Goal: Transaction & Acquisition: Purchase product/service

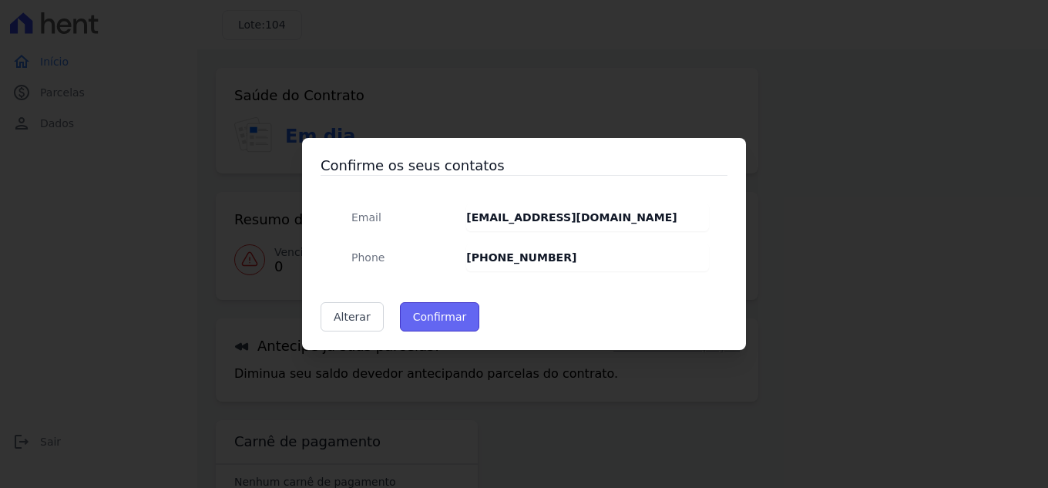
click at [452, 317] on button "Confirmar" at bounding box center [440, 316] width 80 height 29
type input "Contatos confirmados com sucesso."
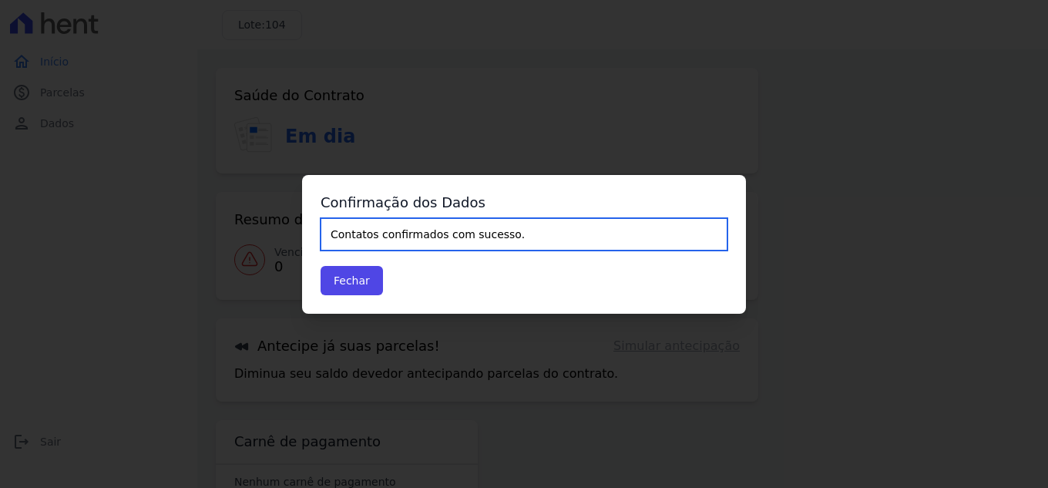
click at [430, 227] on input "Contatos confirmados com sucesso." at bounding box center [523, 234] width 407 height 32
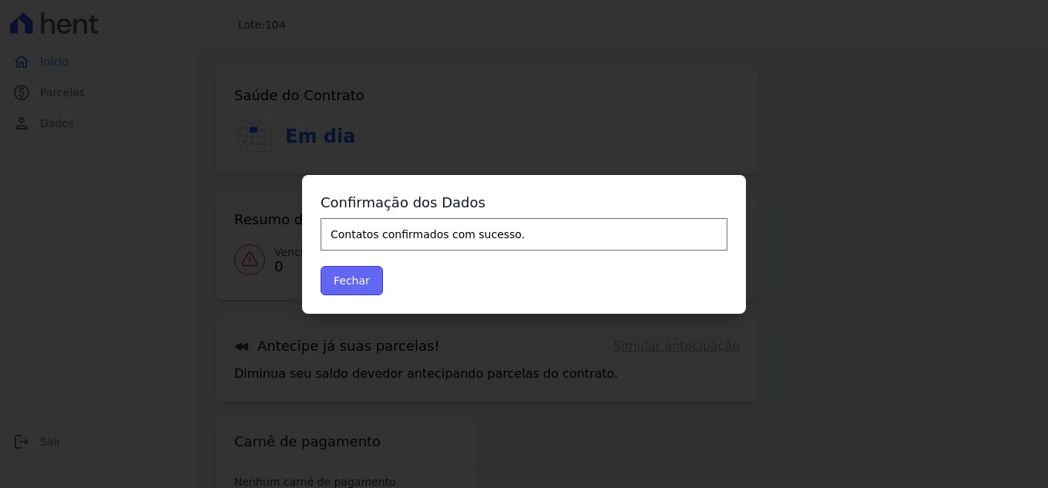
click at [365, 283] on button "Fechar" at bounding box center [351, 280] width 62 height 29
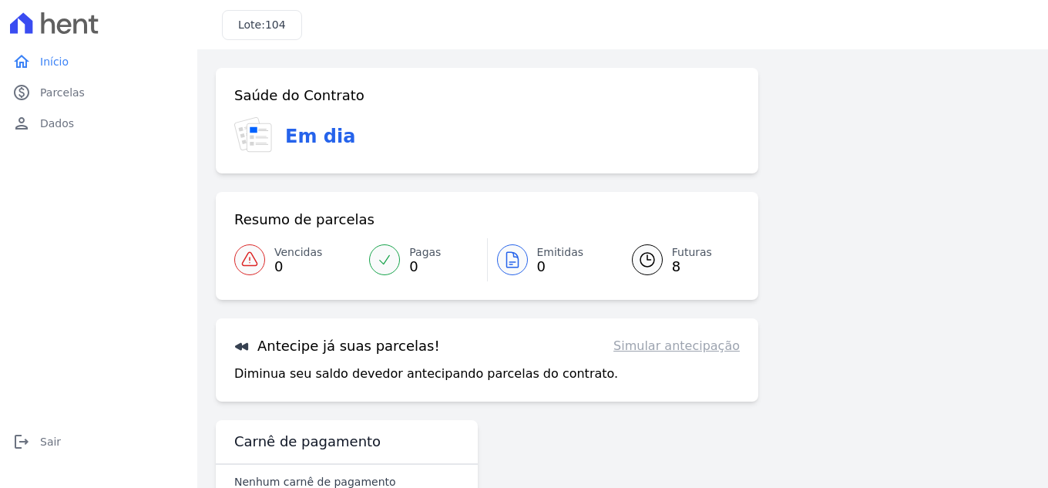
click at [683, 355] on div "Antecipe já suas parcelas! Simular antecipação Diminua seu saldo devedor anteci…" at bounding box center [487, 359] width 542 height 83
click at [683, 345] on link "Simular antecipação" at bounding box center [676, 346] width 126 height 18
click at [656, 260] on div at bounding box center [647, 259] width 31 height 31
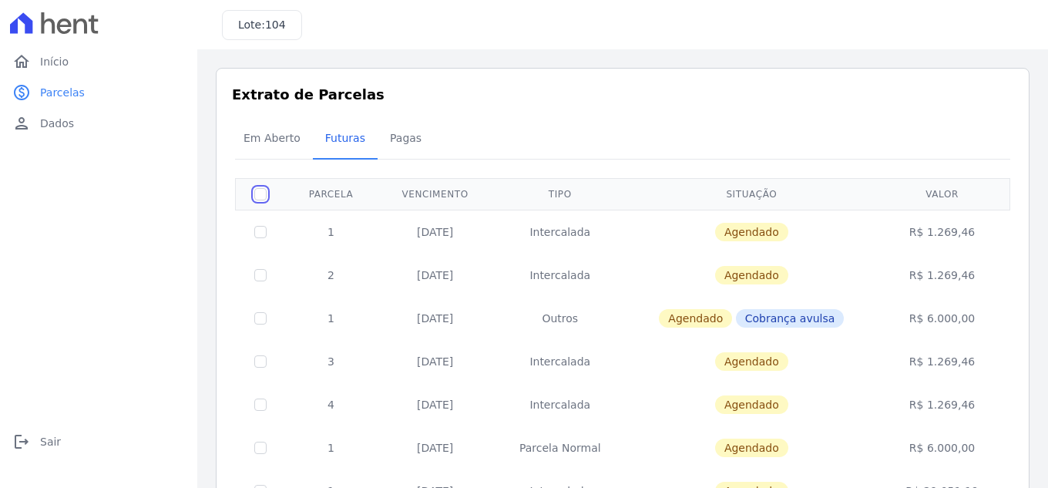
click at [265, 192] on input "checkbox" at bounding box center [260, 194] width 12 height 12
checkbox input "true"
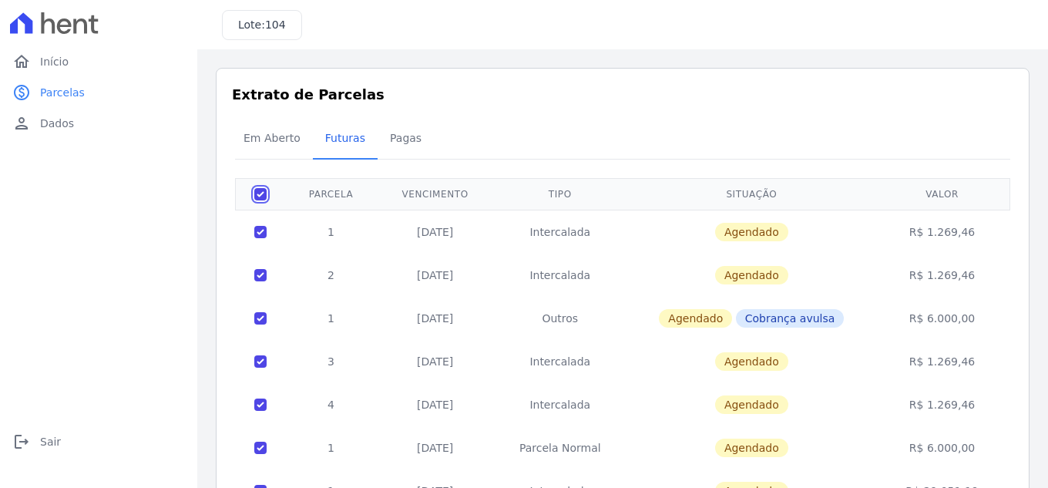
checkbox input "true"
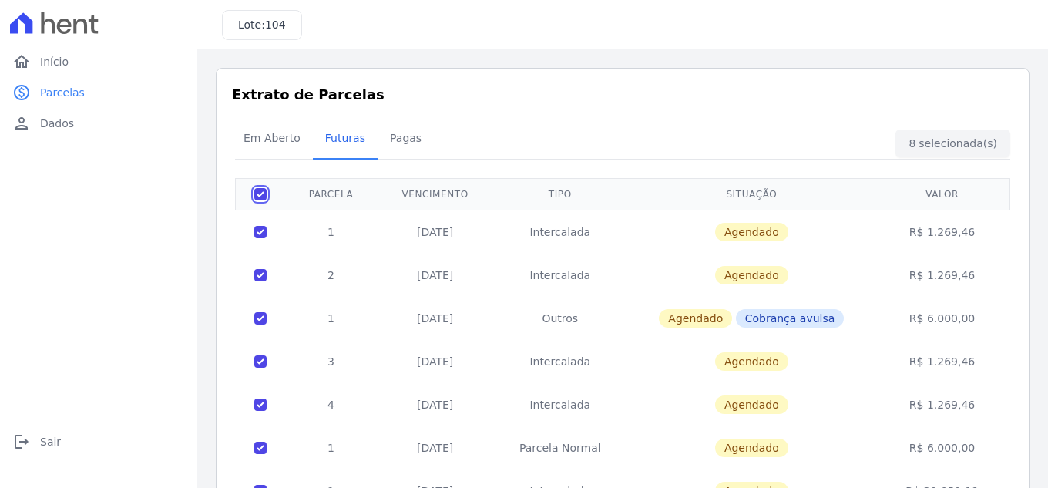
click at [259, 196] on input "checkbox" at bounding box center [260, 194] width 12 height 12
checkbox input "false"
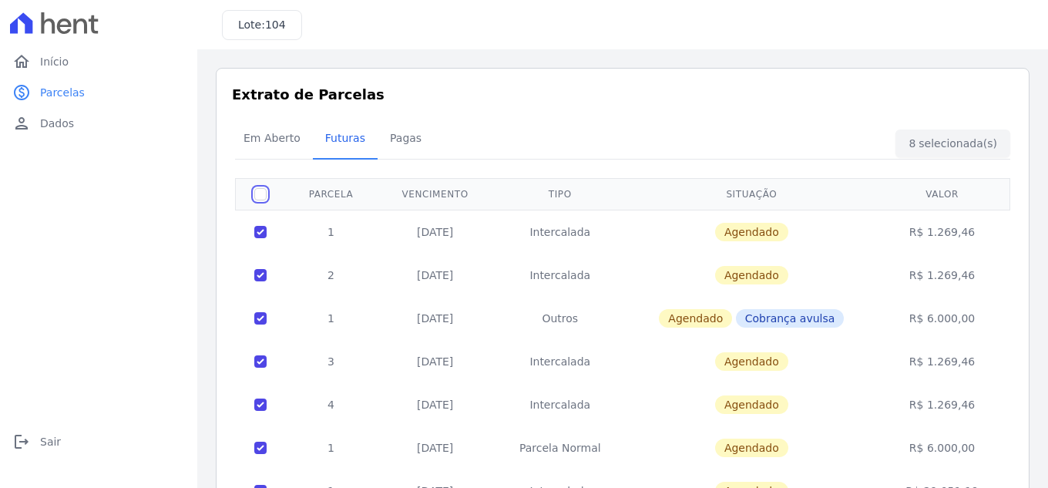
checkbox input "false"
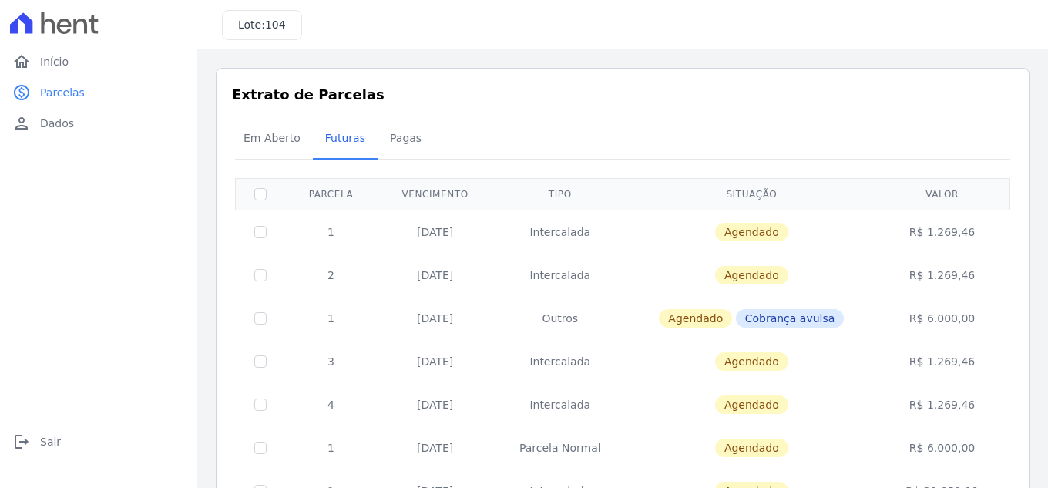
click at [334, 237] on td "1" at bounding box center [331, 232] width 92 height 44
click at [422, 230] on td "20/10/2025" at bounding box center [435, 232] width 116 height 44
click at [530, 232] on td "Intercalada" at bounding box center [559, 232] width 133 height 44
click at [556, 232] on td "Intercalada" at bounding box center [559, 232] width 133 height 44
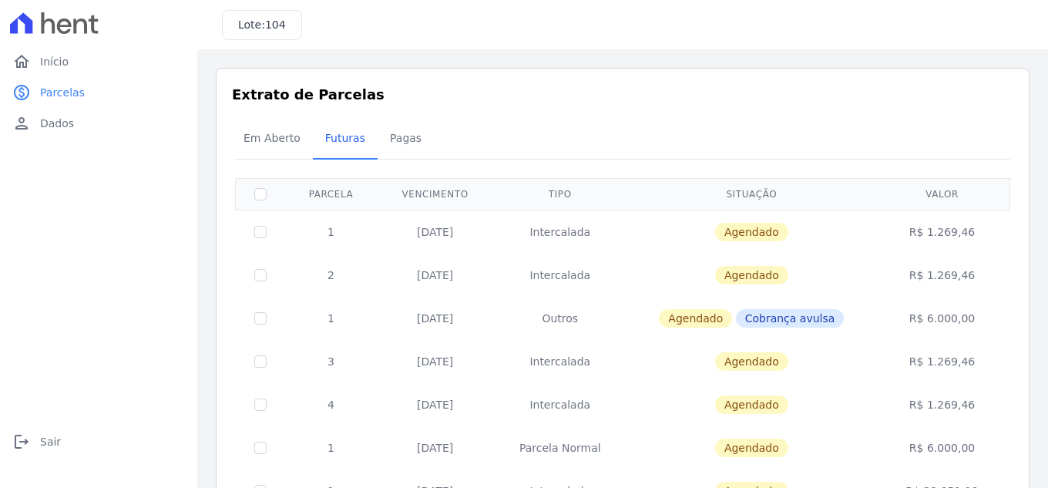
click at [740, 231] on span "Agendado" at bounding box center [751, 232] width 73 height 18
click at [954, 234] on td "R$ 1.269,46" at bounding box center [941, 232] width 131 height 44
click at [82, 62] on link "home Início" at bounding box center [98, 61] width 185 height 31
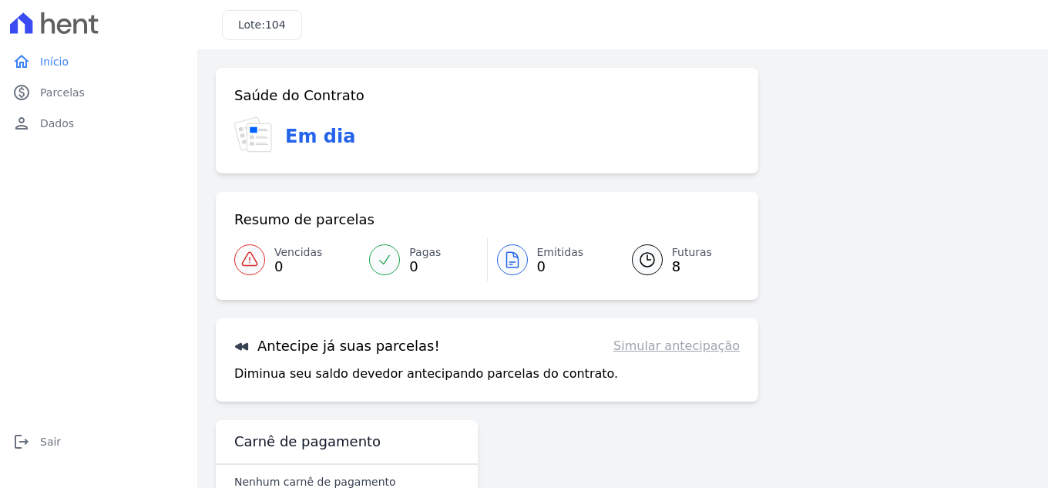
click at [683, 337] on link "Simular antecipação" at bounding box center [676, 346] width 126 height 18
click at [683, 344] on link "Simular antecipação" at bounding box center [676, 346] width 126 height 18
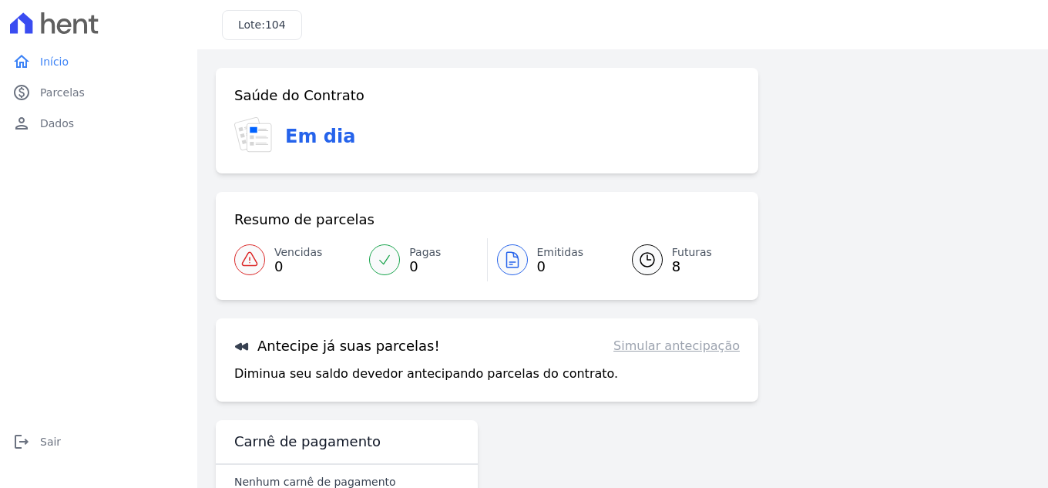
drag, startPoint x: 669, startPoint y: 347, endPoint x: 530, endPoint y: 362, distance: 140.2
click at [667, 348] on link "Simular antecipação" at bounding box center [676, 346] width 126 height 18
click at [446, 371] on p "Diminua seu saldo devedor antecipando parcelas do contrato." at bounding box center [426, 373] width 384 height 18
click at [327, 367] on p "Diminua seu saldo devedor antecipando parcelas do contrato." at bounding box center [426, 373] width 384 height 18
click at [262, 365] on p "Diminua seu saldo devedor antecipando parcelas do contrato." at bounding box center [426, 373] width 384 height 18
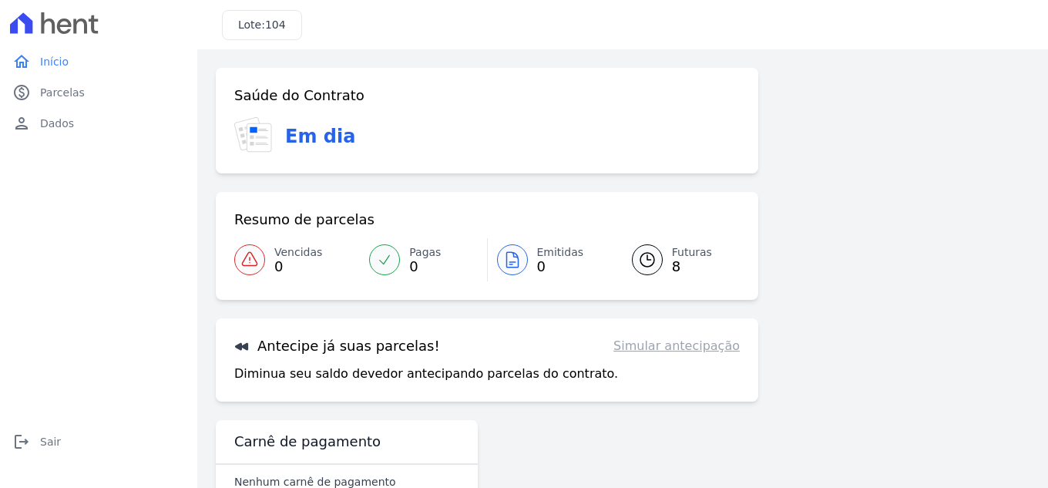
click at [260, 341] on h3 "Antecipe já suas parcelas!" at bounding box center [337, 346] width 206 height 18
click at [232, 346] on div "Antecipe já suas parcelas! Simular antecipação Diminua seu saldo devedor anteci…" at bounding box center [487, 359] width 542 height 83
click at [247, 342] on icon at bounding box center [241, 345] width 15 height 15
drag, startPoint x: 247, startPoint y: 342, endPoint x: 256, endPoint y: 342, distance: 8.5
click at [248, 342] on icon at bounding box center [241, 345] width 15 height 15
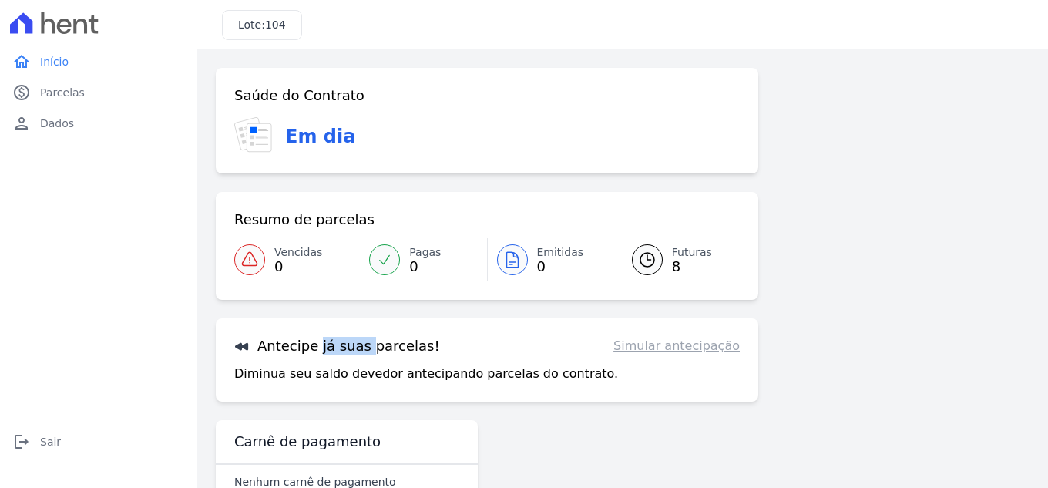
click at [297, 346] on h3 "Antecipe já suas parcelas!" at bounding box center [337, 346] width 206 height 18
click at [301, 346] on h3 "Antecipe já suas parcelas!" at bounding box center [337, 346] width 206 height 18
click at [365, 351] on h3 "Antecipe já suas parcelas!" at bounding box center [337, 346] width 206 height 18
click at [320, 131] on h3 "Em dia" at bounding box center [320, 136] width 70 height 28
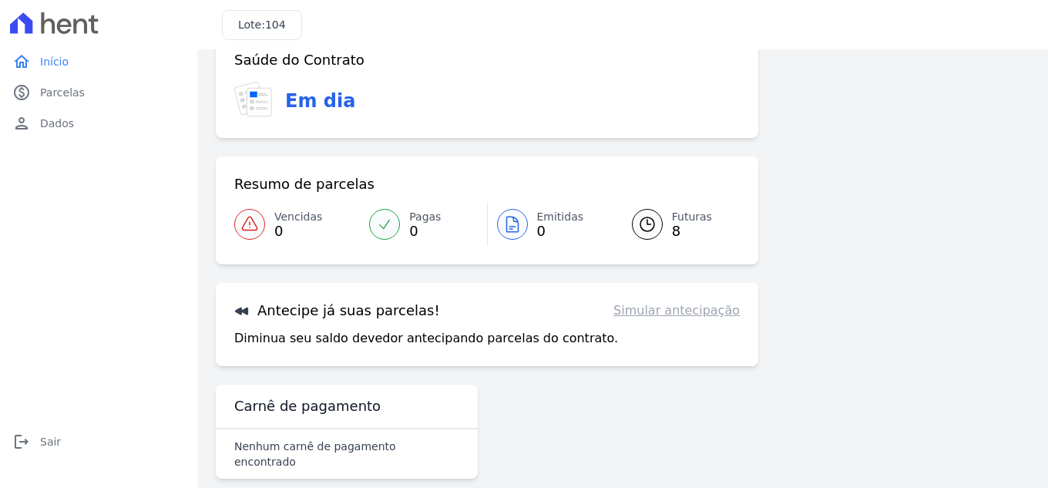
scroll to position [42, 0]
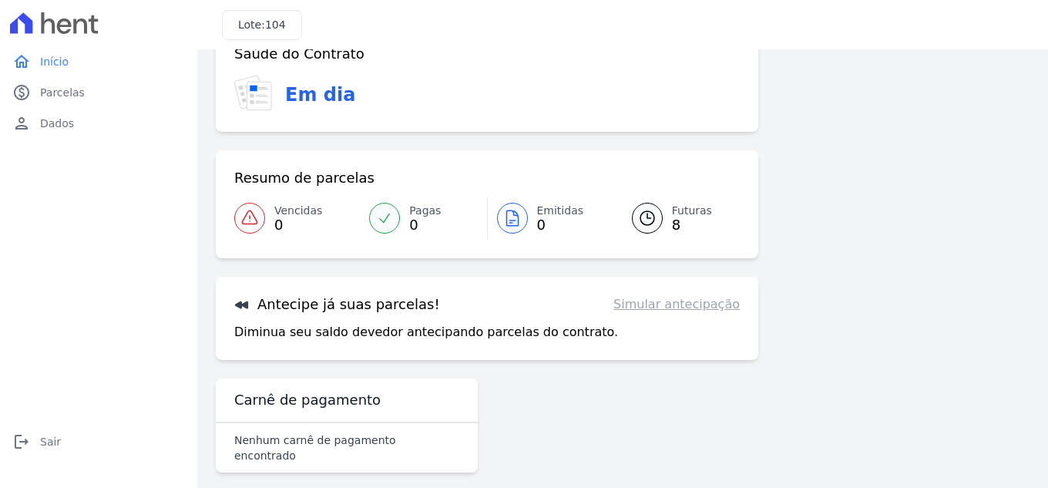
click at [638, 217] on icon at bounding box center [647, 218] width 18 height 18
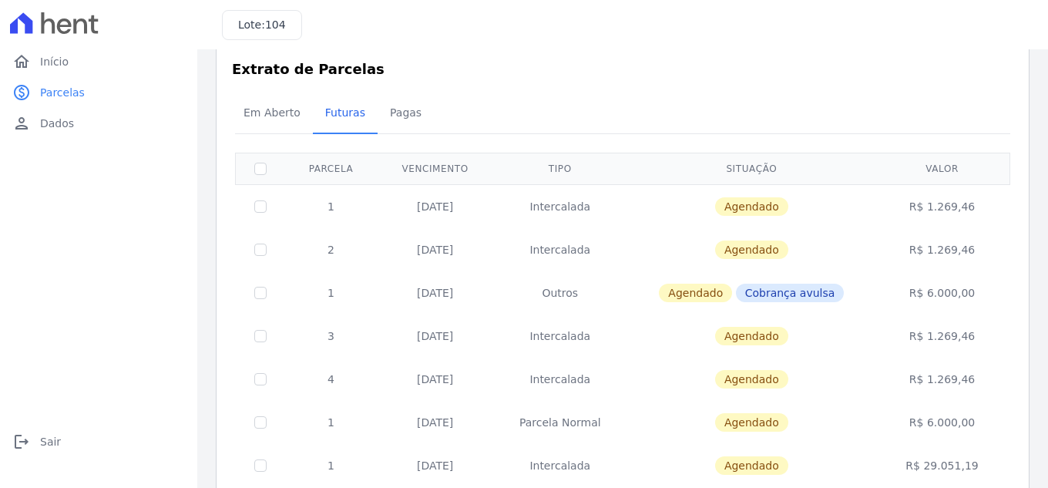
scroll to position [137, 0]
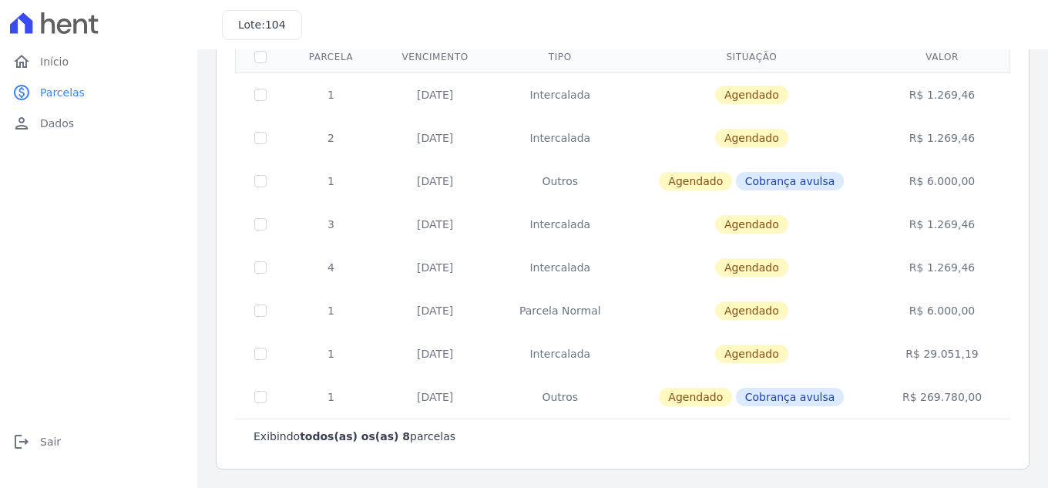
drag, startPoint x: 403, startPoint y: 400, endPoint x: 482, endPoint y: 402, distance: 79.4
click at [481, 399] on td "31/12/2026" at bounding box center [435, 396] width 116 height 43
drag, startPoint x: 451, startPoint y: 349, endPoint x: 493, endPoint y: 352, distance: 42.5
click at [491, 352] on td "31/12/2026" at bounding box center [435, 353] width 116 height 43
click at [485, 438] on div "Exibindo todos(as) os(as) 8 parcelas" at bounding box center [622, 435] width 738 height 15
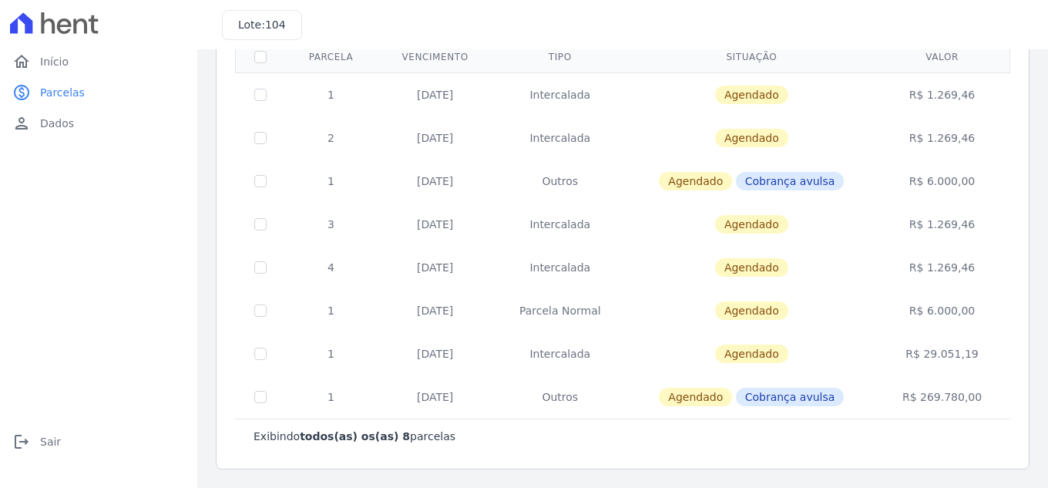
drag, startPoint x: 434, startPoint y: 353, endPoint x: 495, endPoint y: 361, distance: 62.1
click at [487, 355] on td "31/12/2026" at bounding box center [435, 353] width 116 height 43
click at [746, 357] on span "Agendado" at bounding box center [751, 353] width 73 height 18
drag, startPoint x: 407, startPoint y: 314, endPoint x: 489, endPoint y: 316, distance: 82.5
click at [488, 316] on td "01/12/2026" at bounding box center [435, 310] width 116 height 43
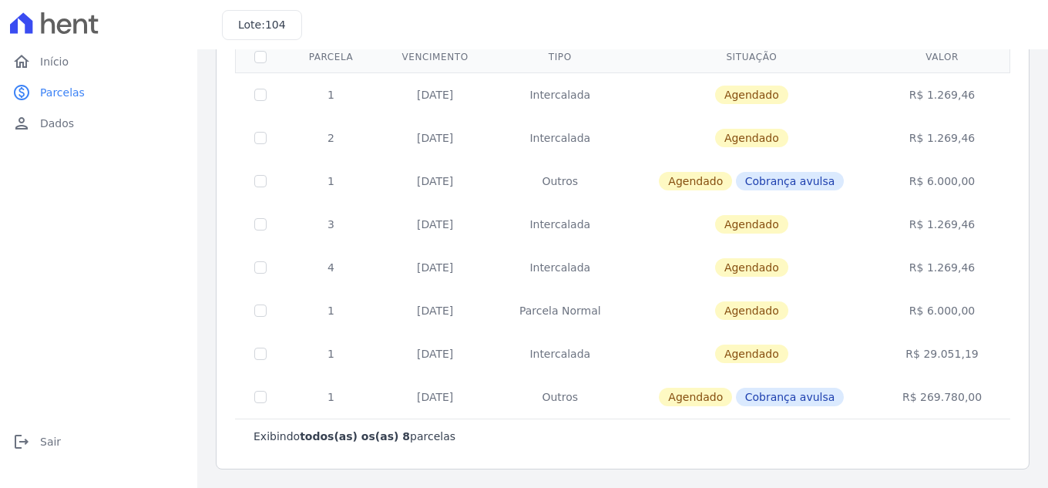
click at [337, 270] on td "4" at bounding box center [331, 267] width 92 height 43
drag, startPoint x: 412, startPoint y: 276, endPoint x: 528, endPoint y: 268, distance: 115.8
click at [527, 268] on tr "4 20/01/2026 Intercalada Agendado R$ 1.269,46" at bounding box center [623, 267] width 774 height 43
click at [338, 89] on td "1" at bounding box center [331, 94] width 92 height 44
click at [337, 131] on td "2" at bounding box center [331, 137] width 92 height 43
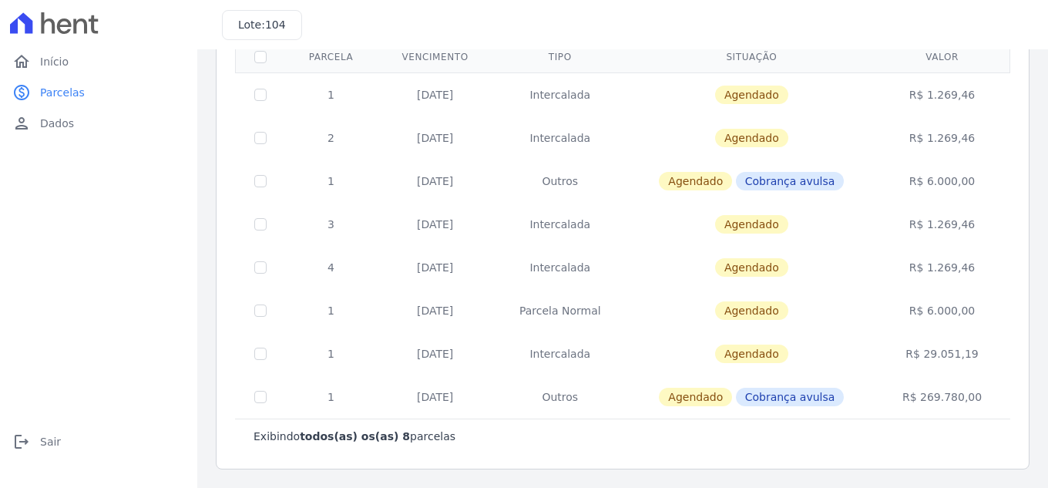
click at [334, 222] on td "3" at bounding box center [331, 224] width 92 height 43
click at [334, 267] on td "4" at bounding box center [331, 267] width 92 height 43
drag, startPoint x: 317, startPoint y: 267, endPoint x: 627, endPoint y: 263, distance: 309.7
click at [627, 263] on tr "4 20/01/2026 Intercalada Agendado R$ 1.269,46" at bounding box center [623, 267] width 774 height 43
click at [149, 163] on div "home Início home Início paid Parcelas paid Parcelas person Dados person Dados l…" at bounding box center [98, 260] width 185 height 429
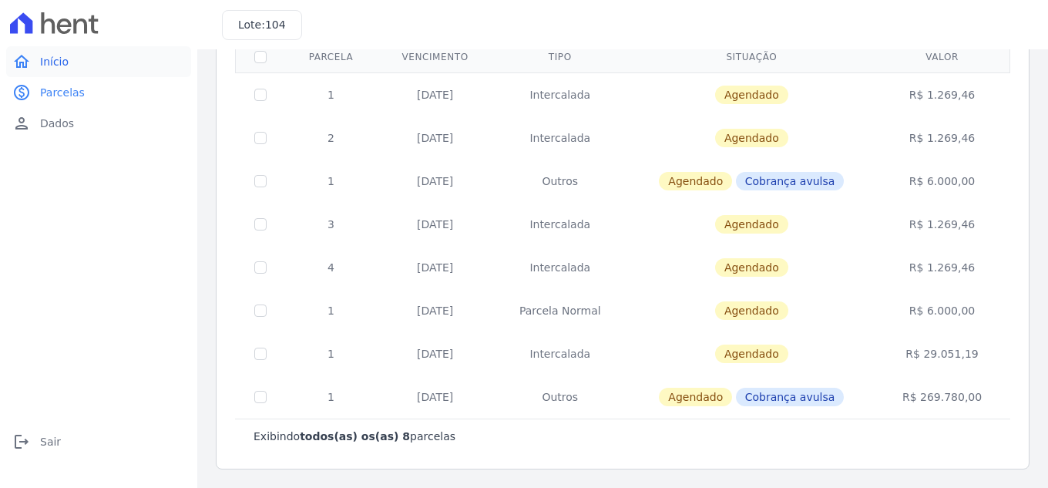
click at [73, 59] on link "home Início" at bounding box center [98, 61] width 185 height 31
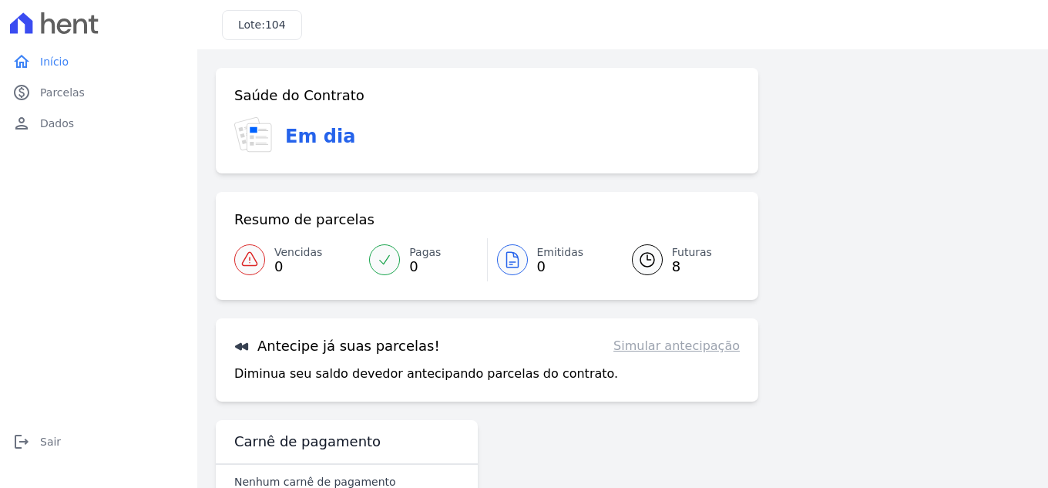
click at [684, 348] on link "Simular antecipação" at bounding box center [676, 346] width 126 height 18
click at [686, 348] on link "Simular antecipação" at bounding box center [676, 346] width 126 height 18
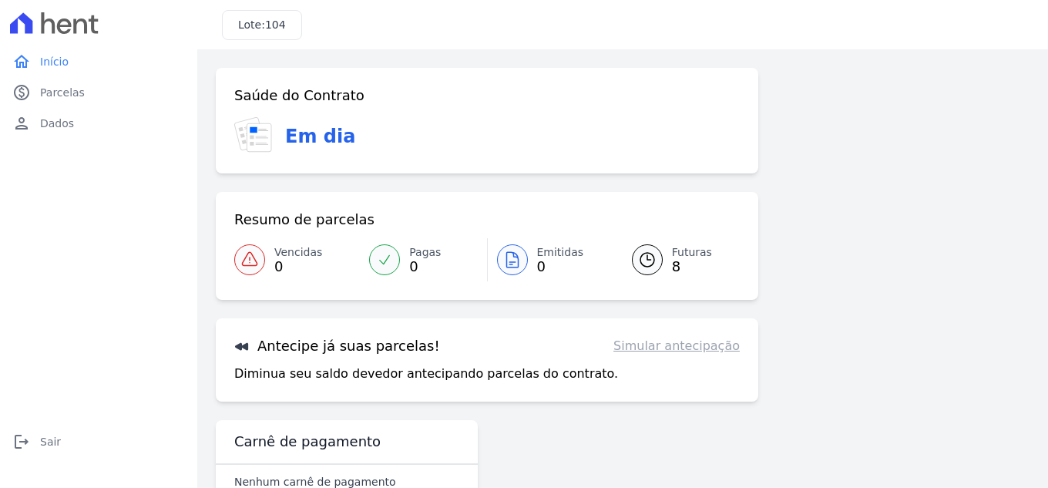
click at [250, 244] on div at bounding box center [249, 259] width 31 height 31
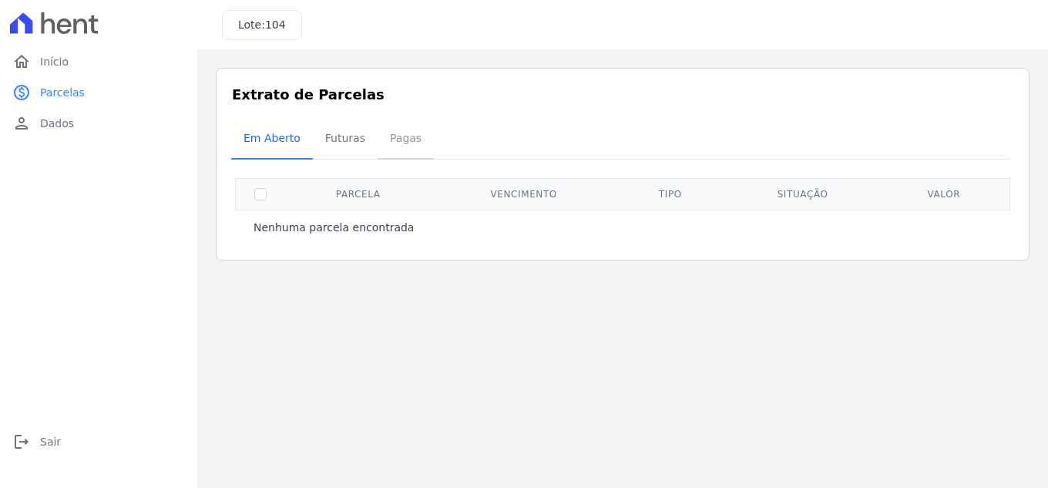
click at [398, 136] on span "Pagas" at bounding box center [406, 137] width 50 height 31
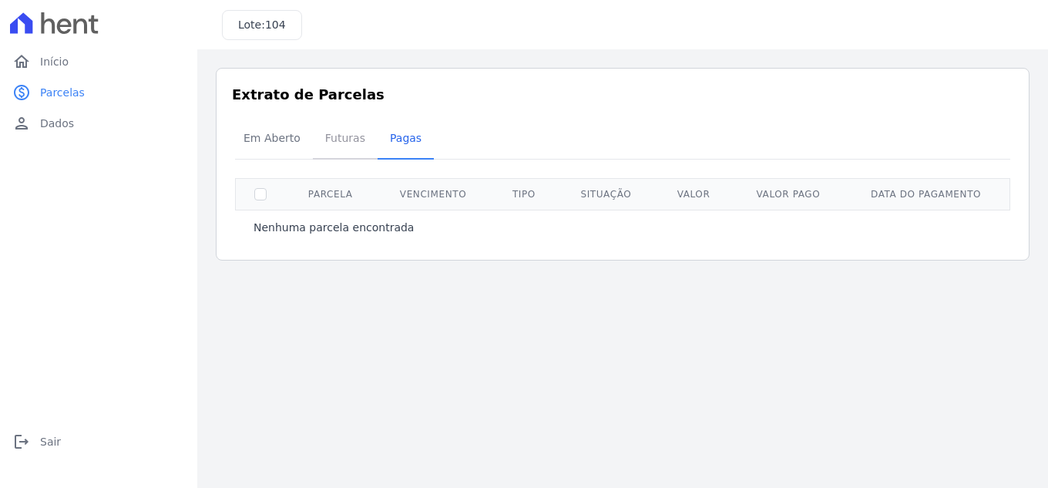
click at [331, 138] on span "Futuras" at bounding box center [345, 137] width 59 height 31
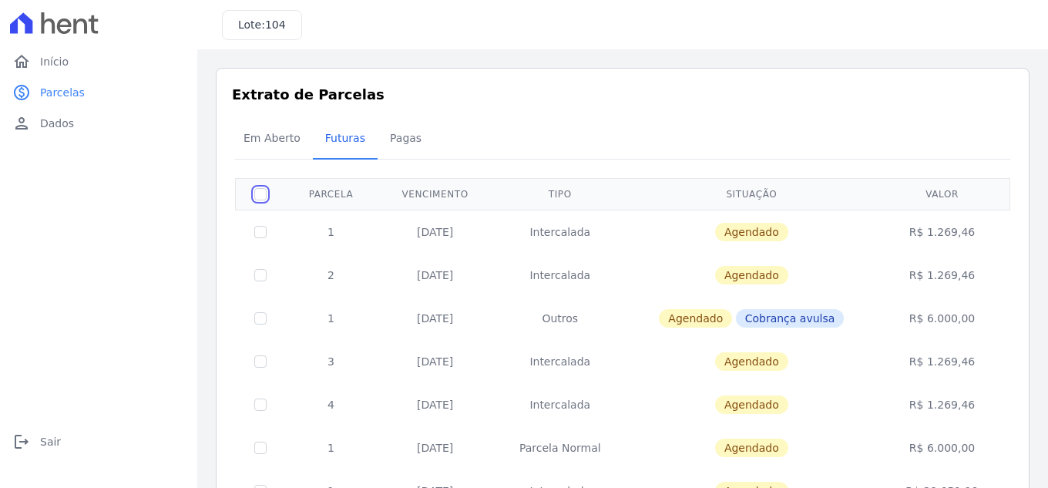
click at [258, 198] on input "checkbox" at bounding box center [260, 194] width 12 height 12
checkbox input "true"
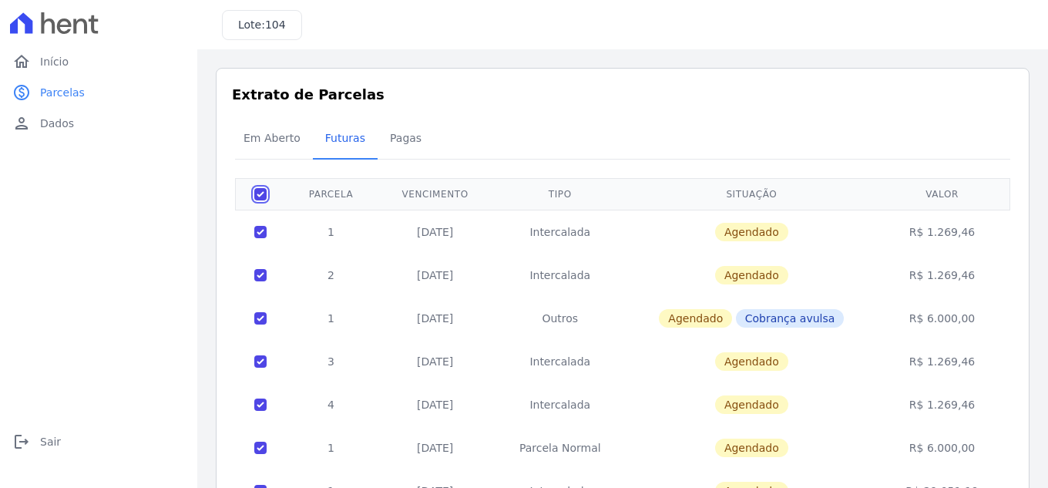
checkbox input "true"
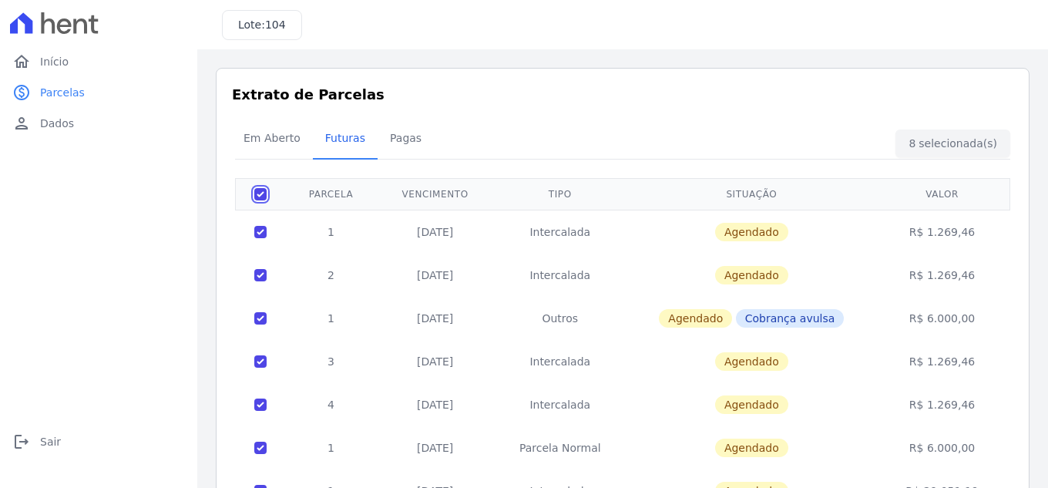
click at [259, 196] on input "checkbox" at bounding box center [260, 194] width 12 height 12
checkbox input "false"
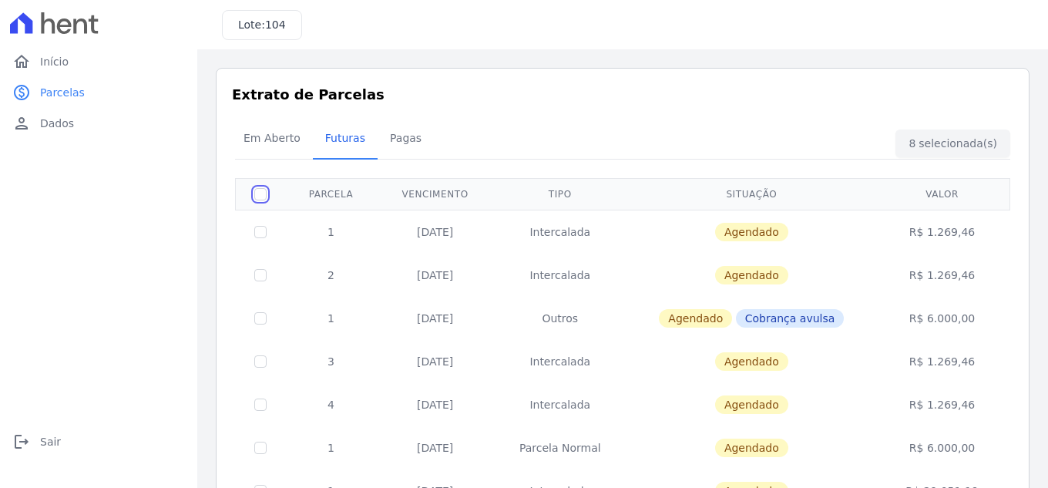
checkbox input "false"
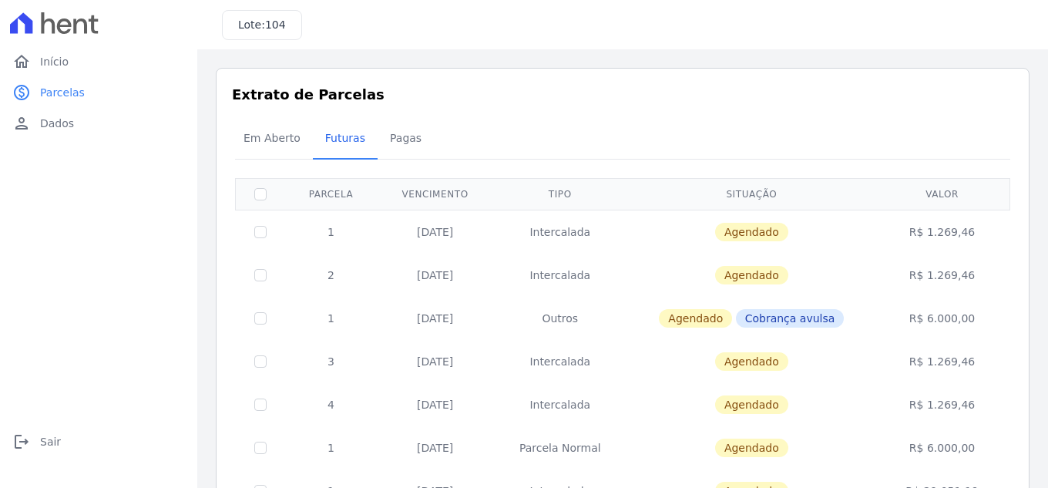
click at [261, 240] on td at bounding box center [261, 232] width 50 height 44
click at [261, 237] on input "checkbox" at bounding box center [260, 232] width 12 height 12
checkbox input "true"
click at [947, 136] on div "Em Aberto Futuras Pagas" at bounding box center [622, 139] width 783 height 38
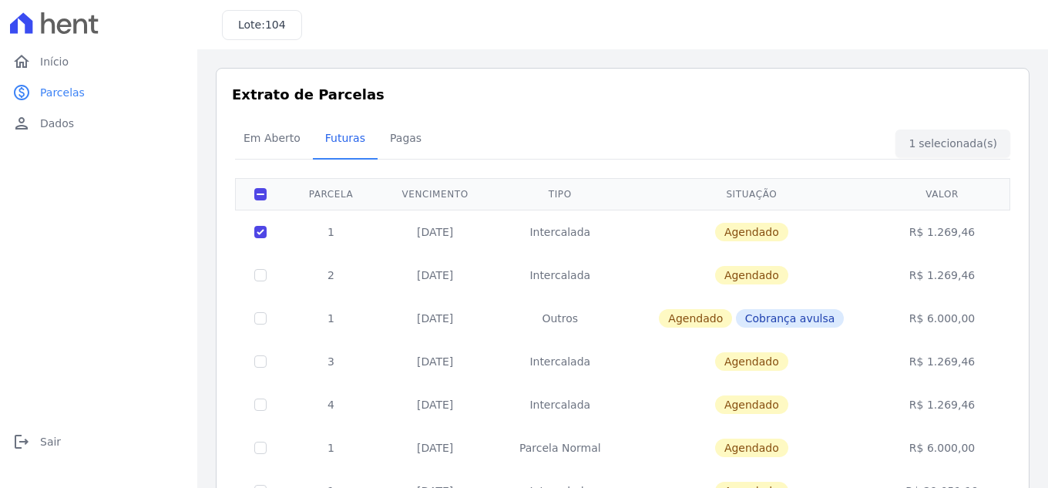
click at [944, 144] on div "Em Aberto Futuras Pagas" at bounding box center [622, 139] width 783 height 38
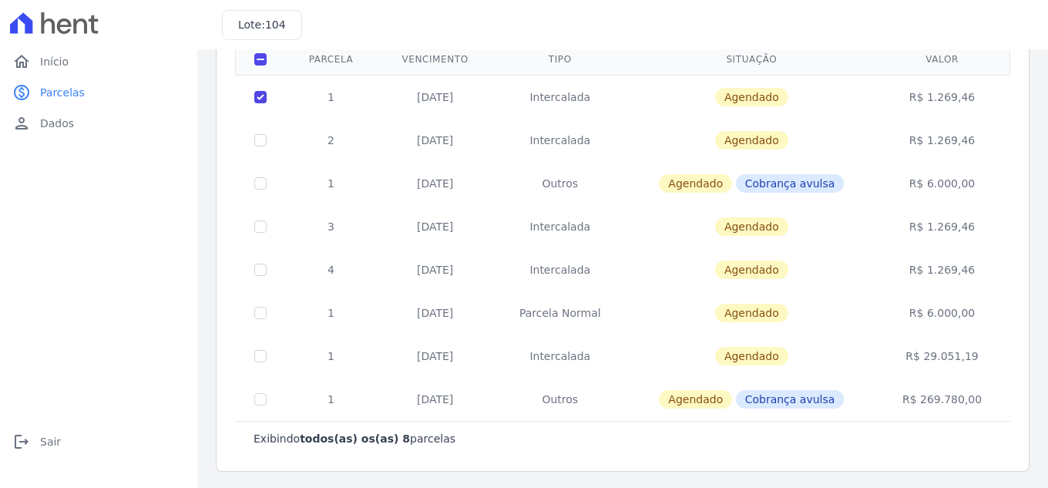
scroll to position [137, 0]
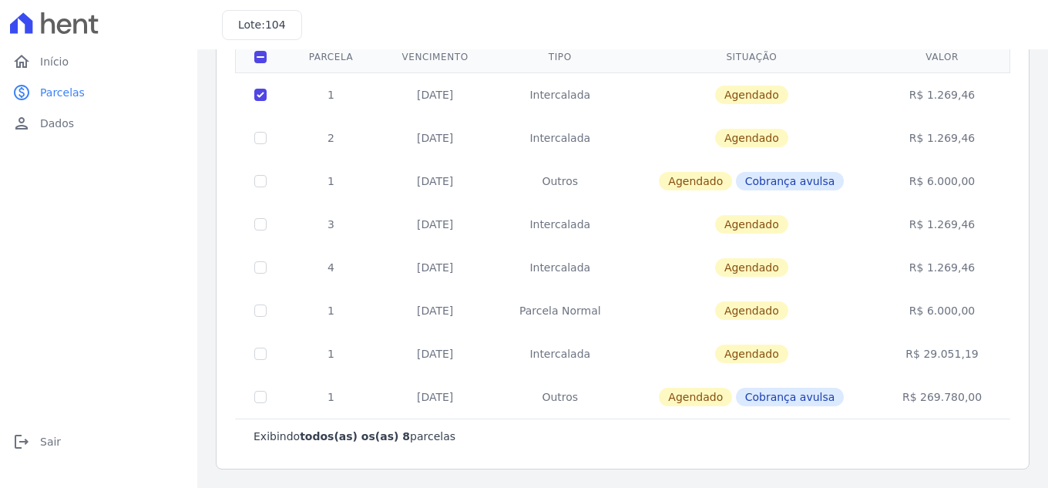
click at [342, 434] on b "todos(as) os(as) 8" at bounding box center [355, 436] width 110 height 12
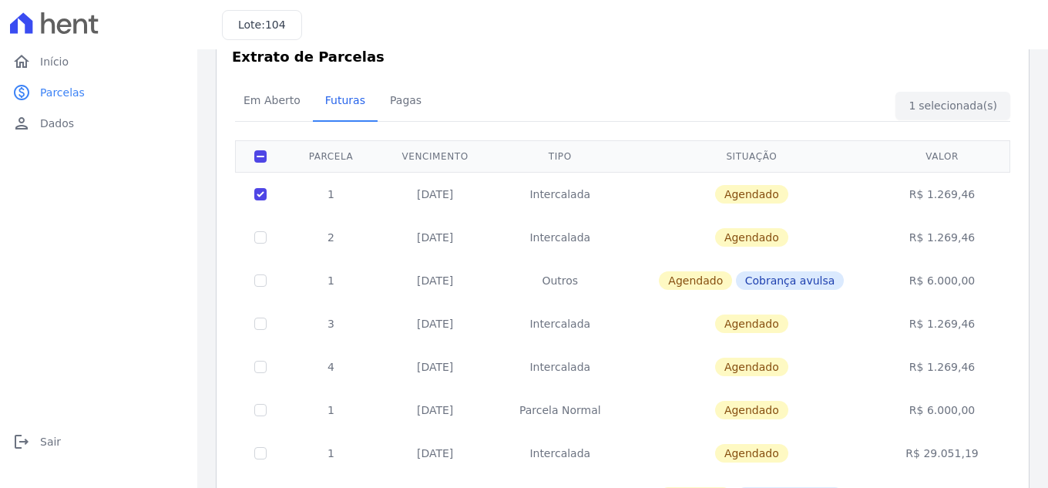
scroll to position [0, 0]
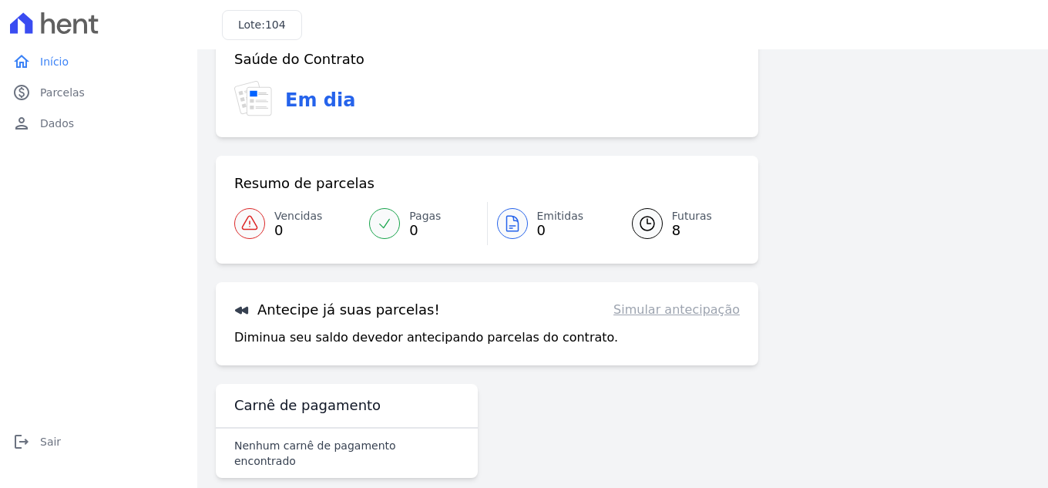
scroll to position [42, 0]
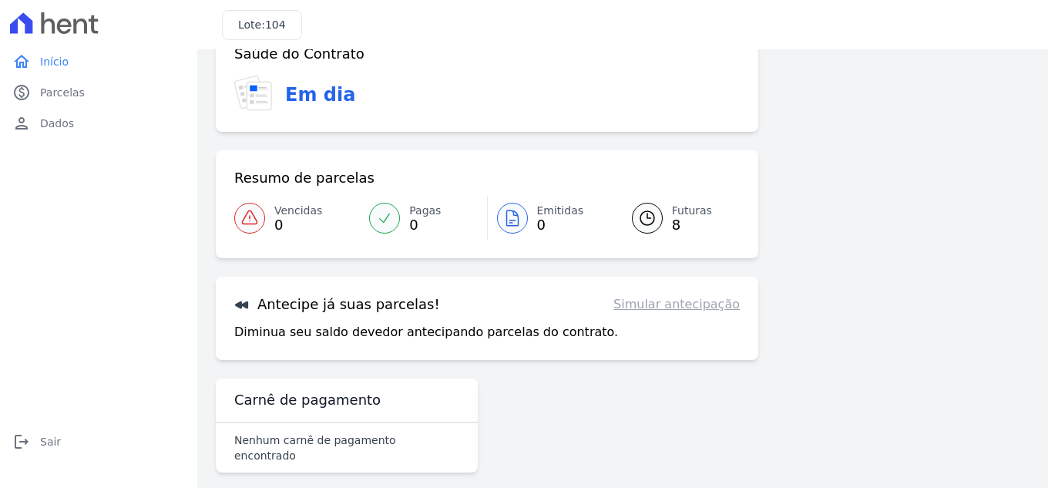
click at [682, 299] on link "Simular antecipação" at bounding box center [676, 304] width 126 height 18
click at [682, 305] on link "Simular antecipação" at bounding box center [676, 304] width 126 height 18
